Goal: Task Accomplishment & Management: Manage account settings

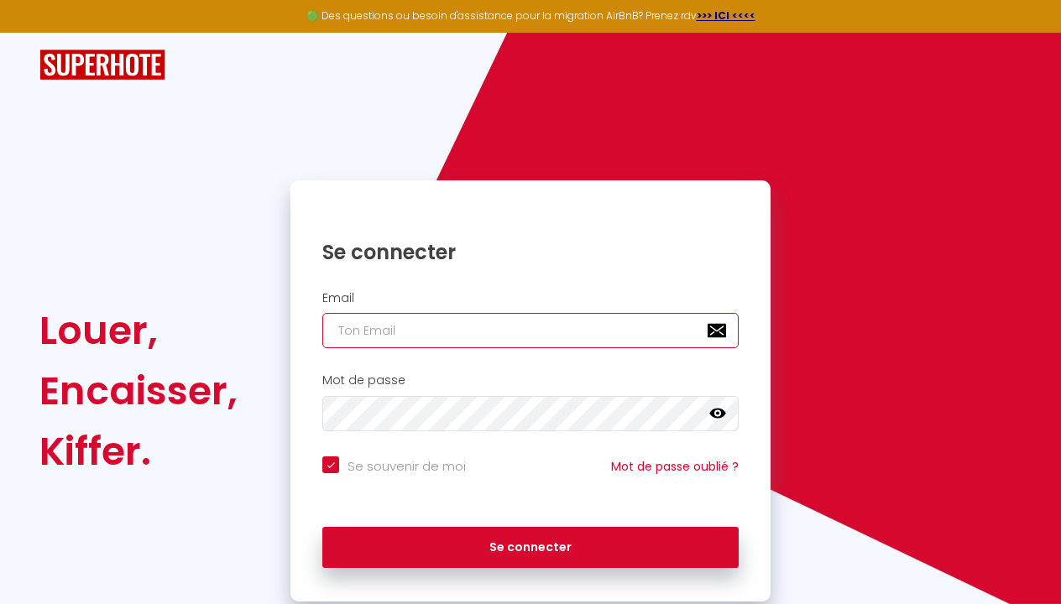
type input "[EMAIL_ADDRESS][DOMAIN_NAME]"
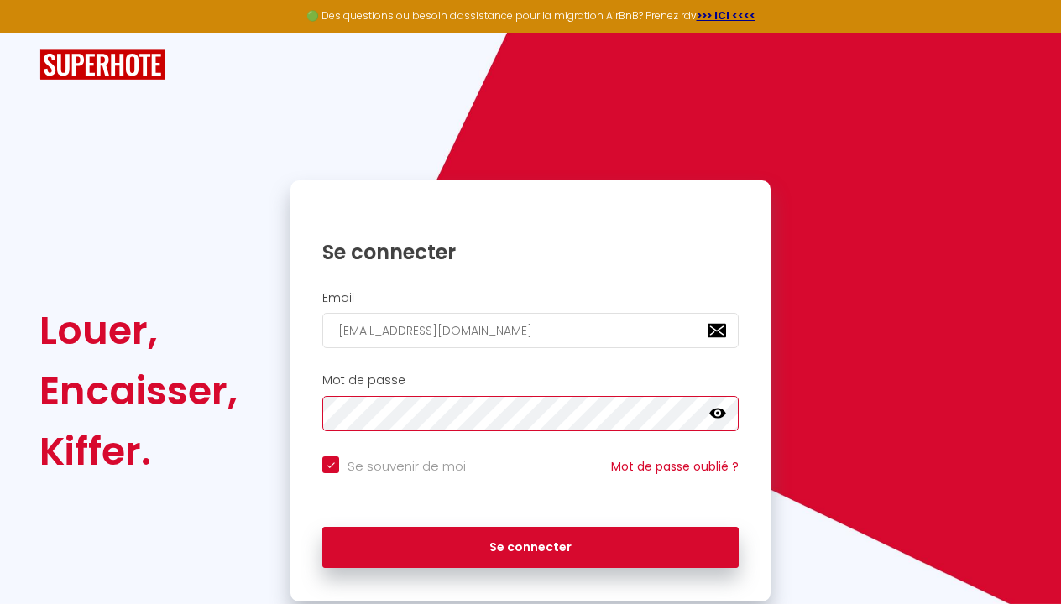
click at [530, 545] on button "Se connecter" at bounding box center [530, 548] width 416 height 42
checkbox input "true"
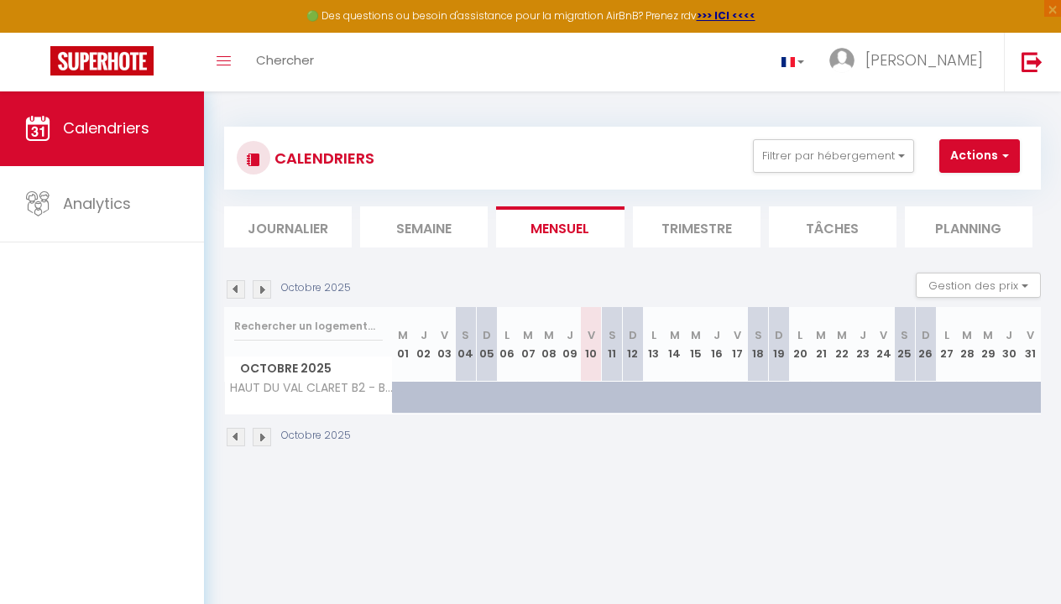
click at [264, 287] on img at bounding box center [262, 289] width 18 height 18
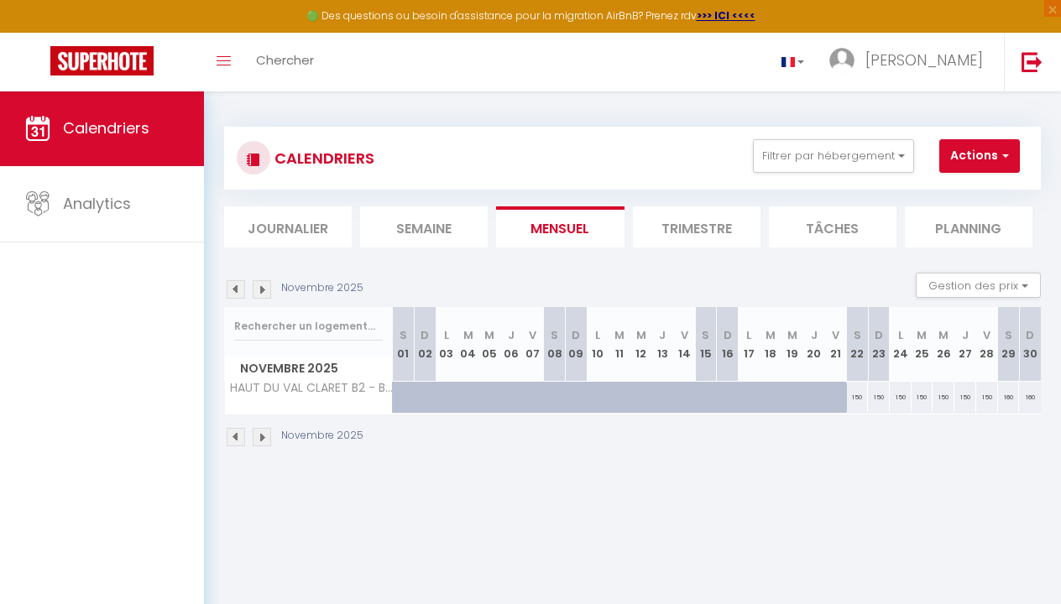
click at [264, 287] on img at bounding box center [262, 289] width 18 height 18
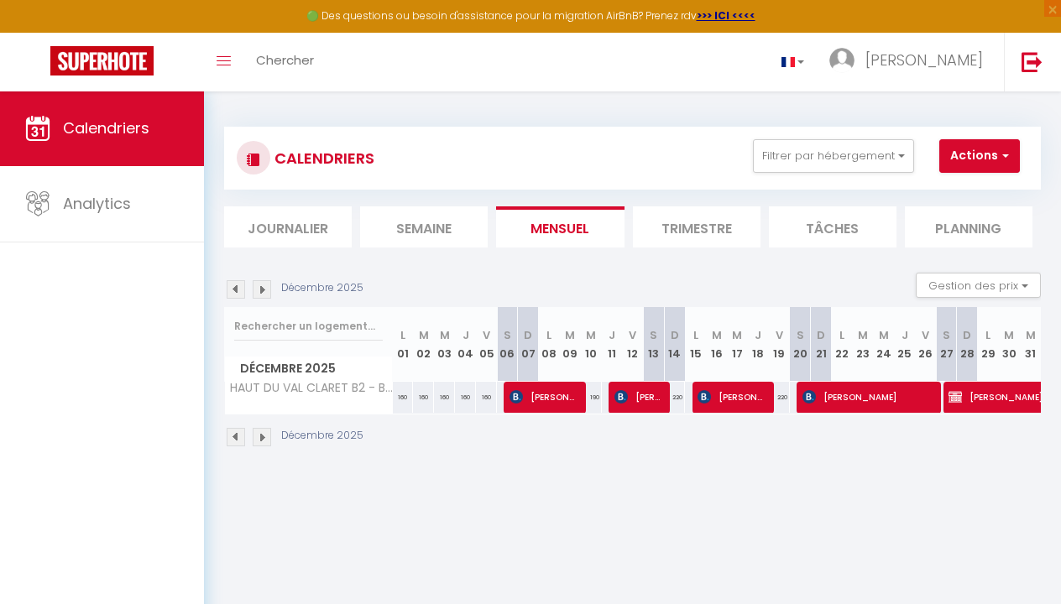
click at [637, 402] on span "[PERSON_NAME]" at bounding box center [638, 397] width 49 height 32
select select "OK"
select select "KO"
select select "0"
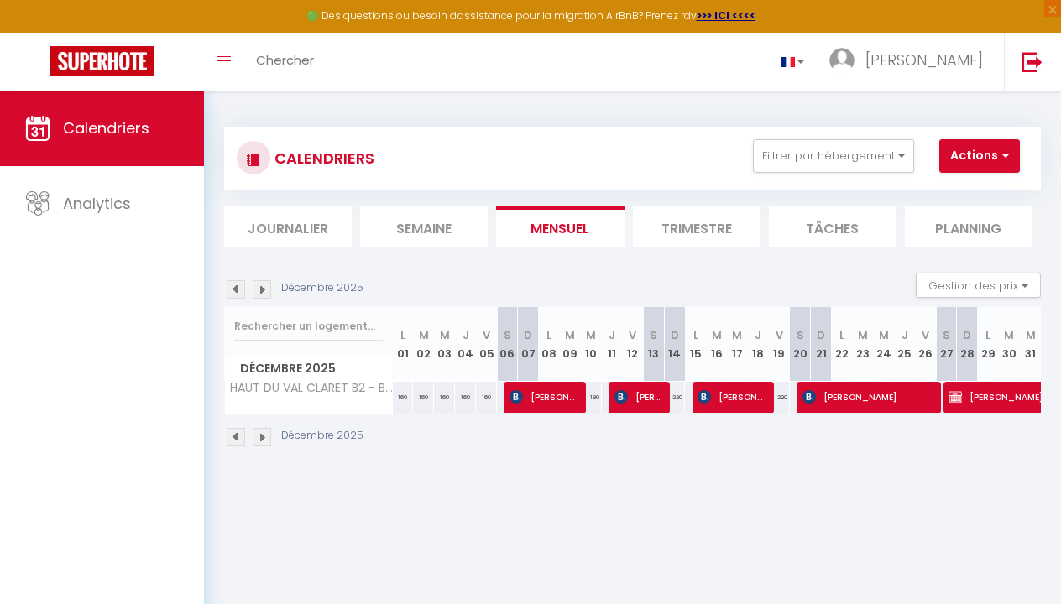
select select "1"
select select
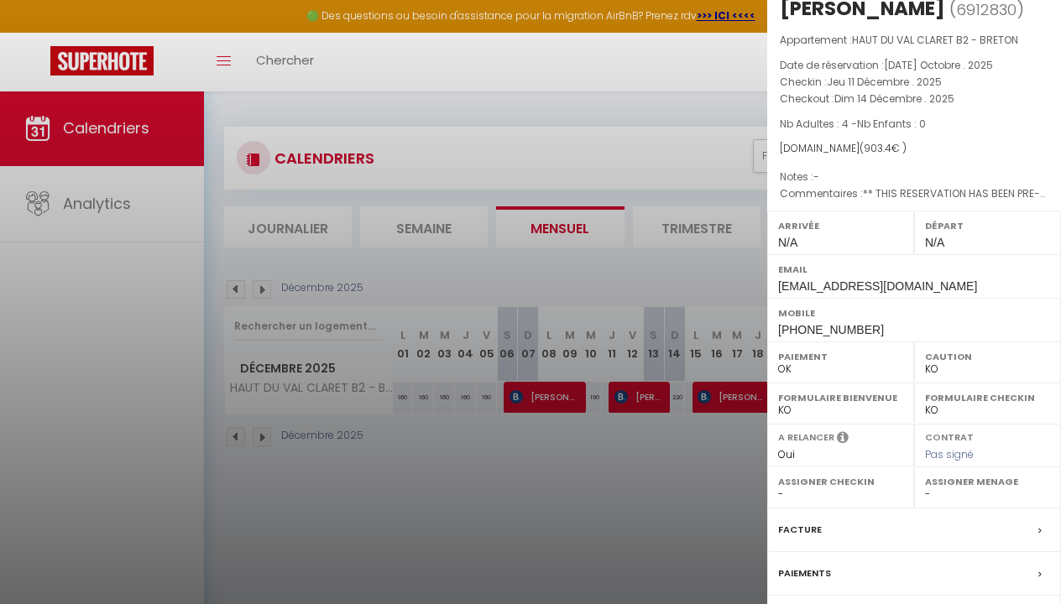
scroll to position [30, 0]
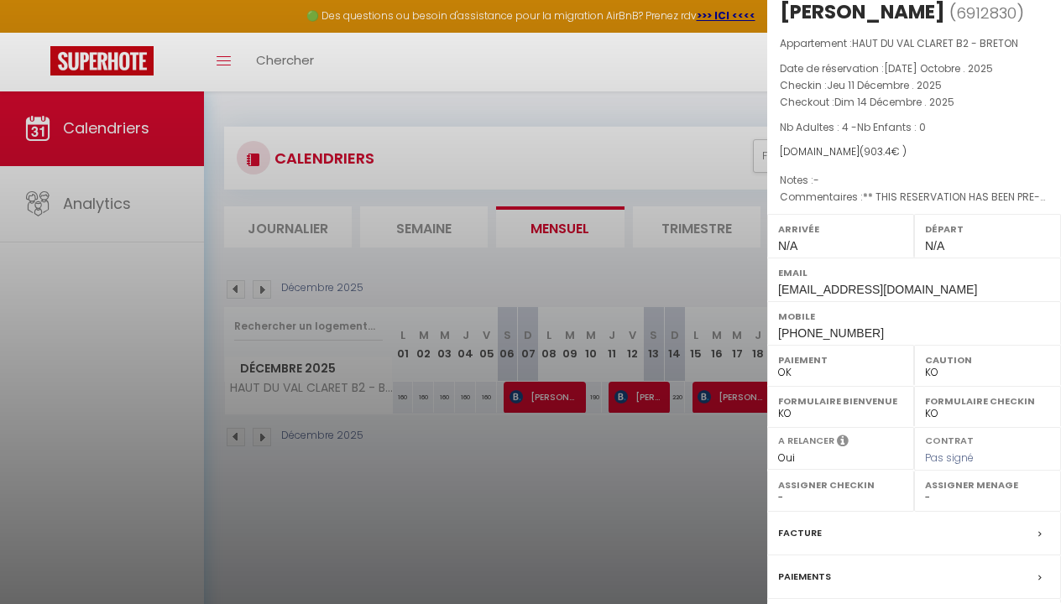
click at [570, 531] on div at bounding box center [530, 302] width 1061 height 604
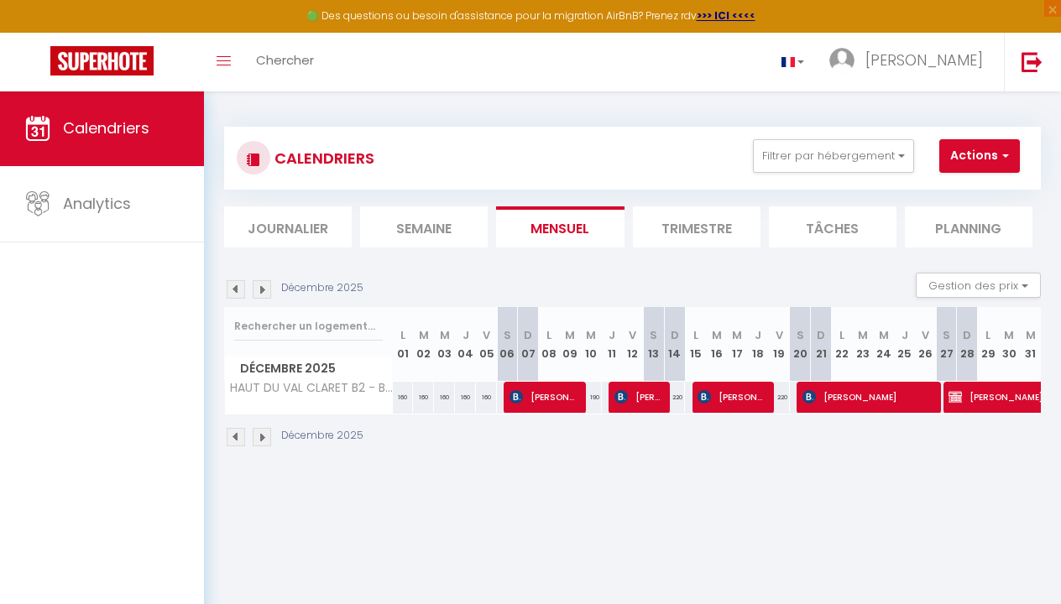
click at [262, 434] on img at bounding box center [262, 437] width 18 height 18
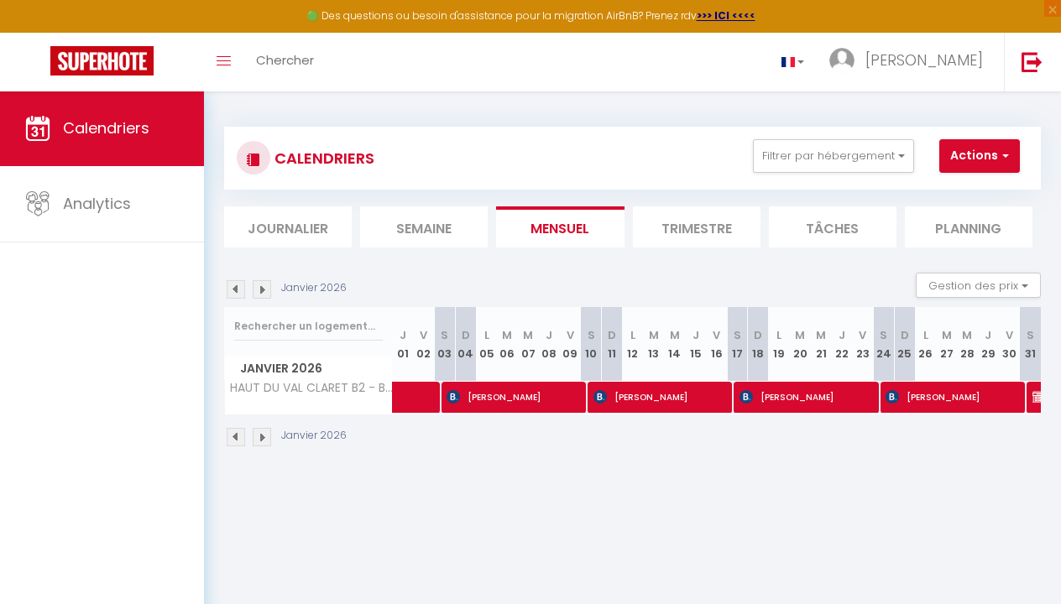
click at [262, 434] on img at bounding box center [262, 437] width 18 height 18
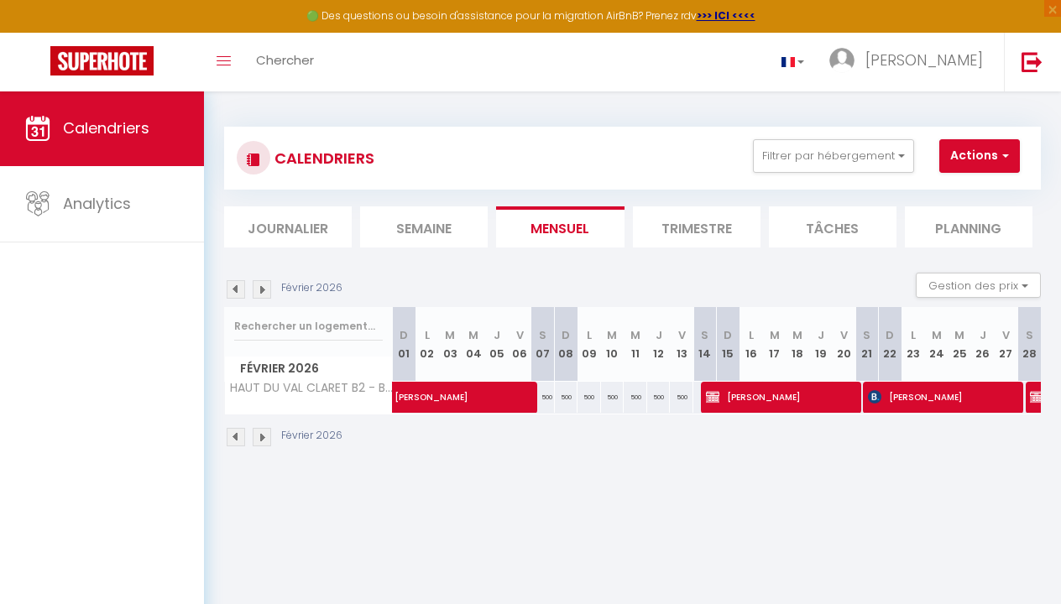
click at [262, 434] on img at bounding box center [262, 437] width 18 height 18
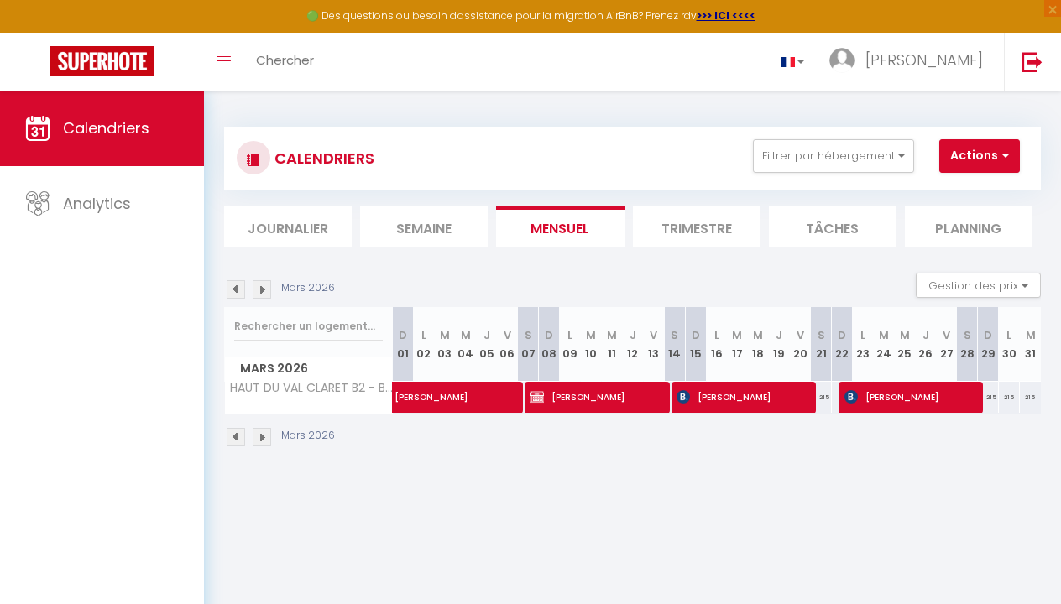
click at [262, 434] on img at bounding box center [262, 437] width 18 height 18
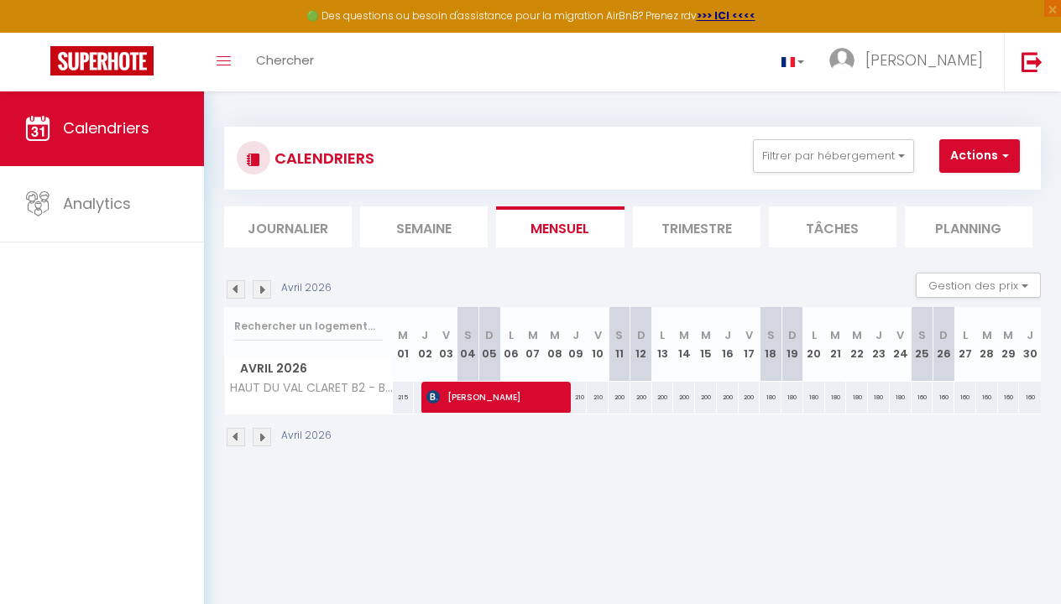
click at [262, 434] on img at bounding box center [262, 437] width 18 height 18
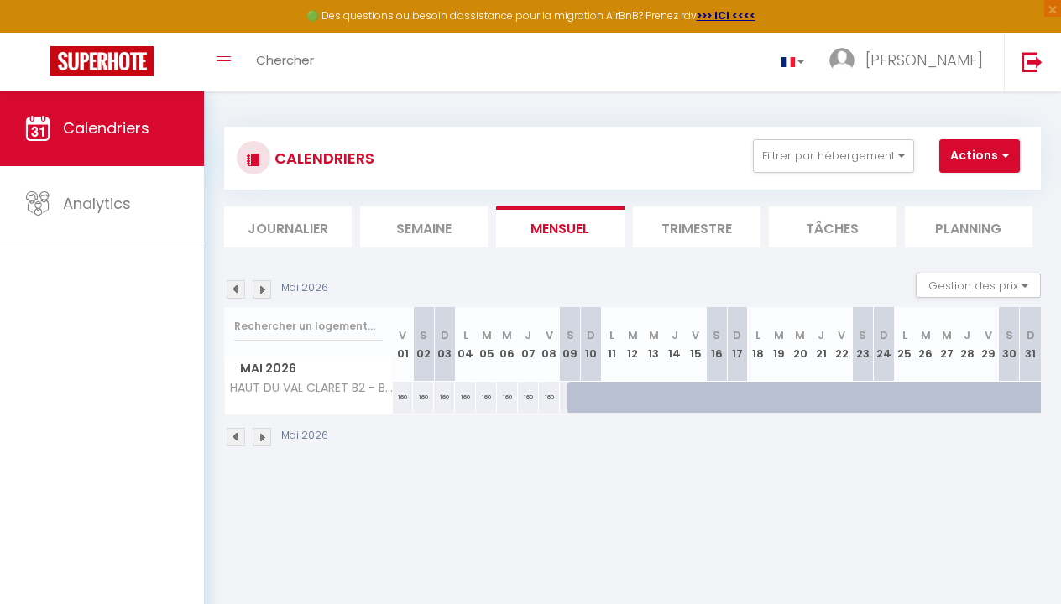
click at [234, 435] on img at bounding box center [236, 437] width 18 height 18
